Goal: Find specific page/section: Find specific page/section

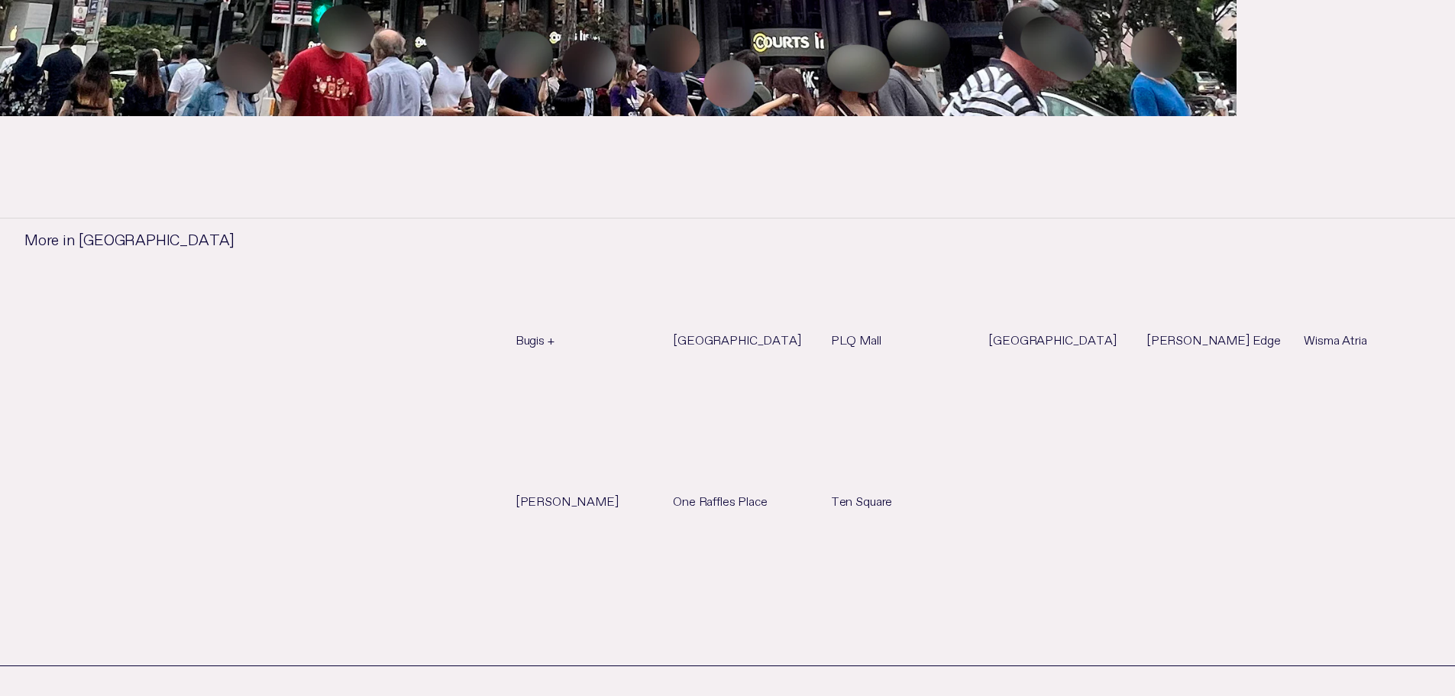
scroll to position [993, 0]
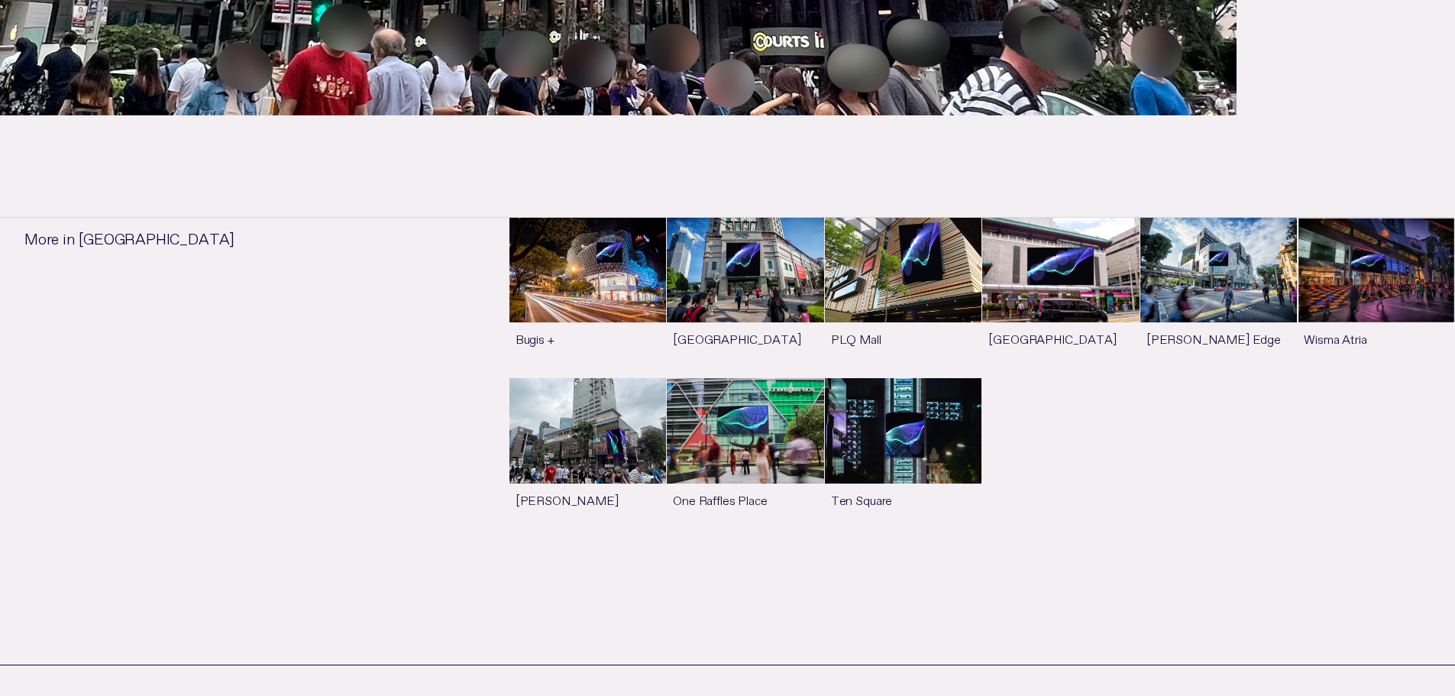
click at [558, 413] on link "See more" at bounding box center [588, 458] width 157 height 160
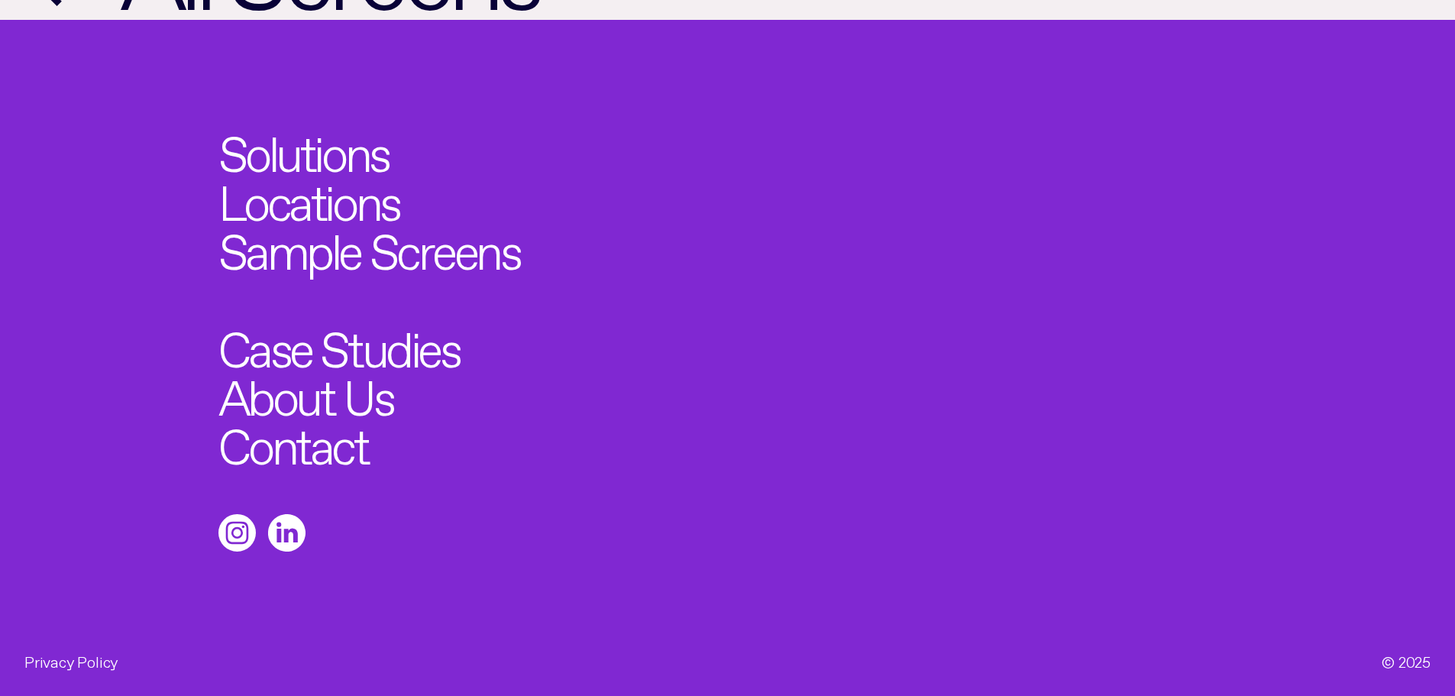
scroll to position [1761, 0]
click at [277, 202] on link "Locations" at bounding box center [318, 196] width 199 height 53
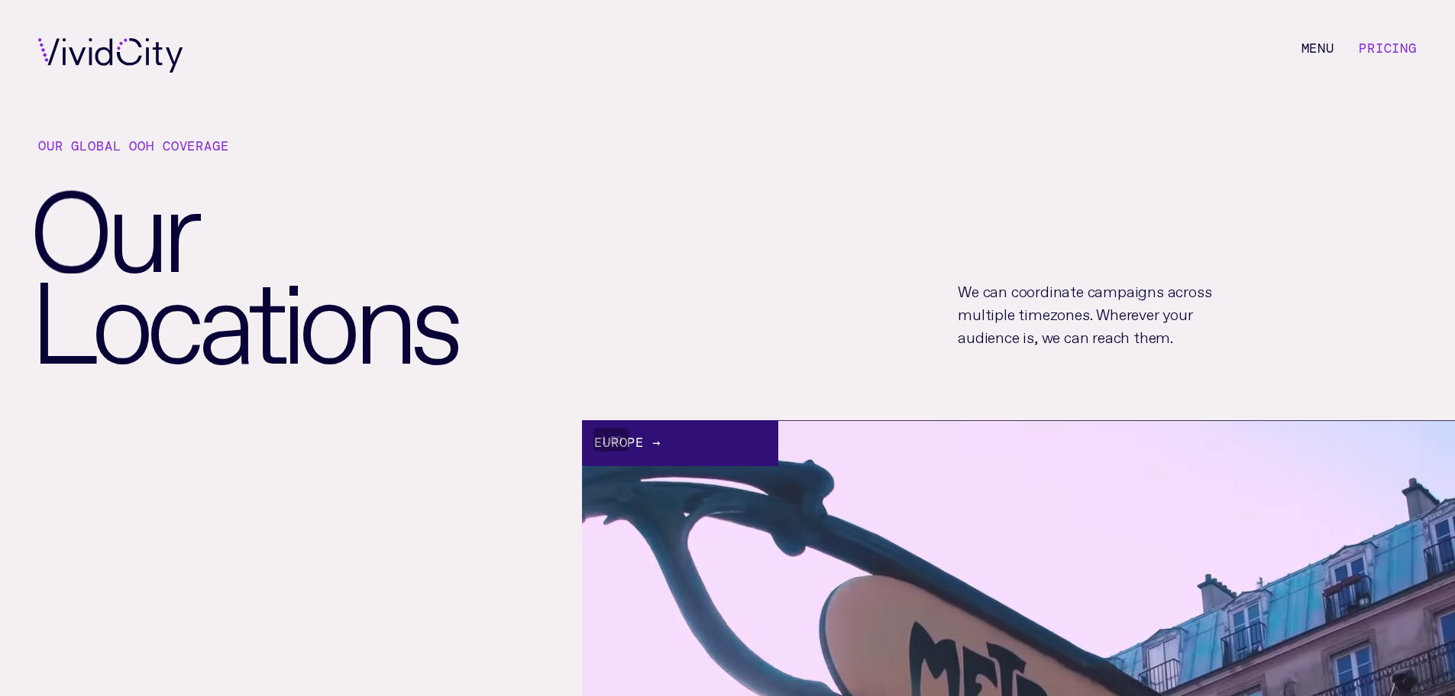
click at [1393, 47] on link "Pricing" at bounding box center [1388, 48] width 58 height 17
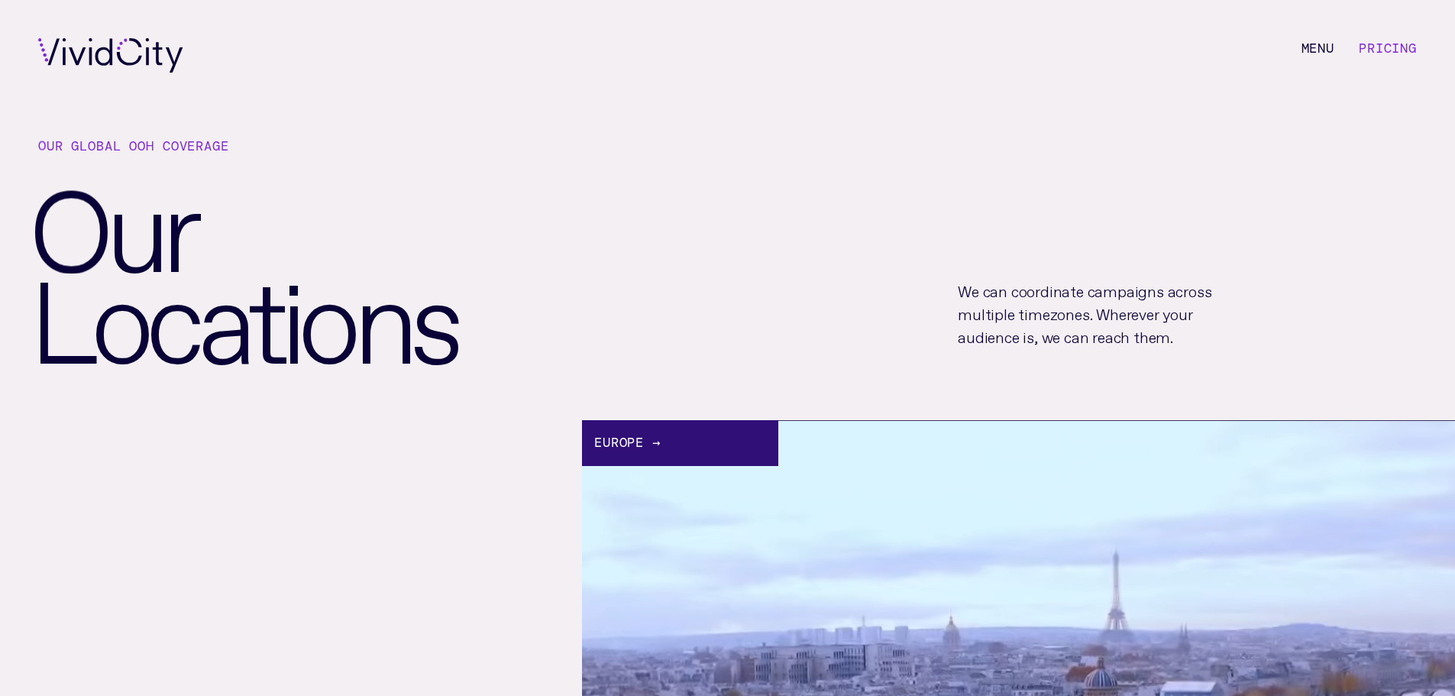
scroll to position [1761, 0]
